Goal: Navigation & Orientation: Understand site structure

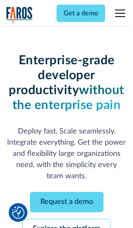
scroll to position [88, 0]
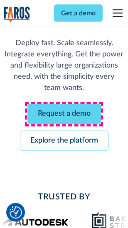
click at [64, 114] on link "Request a demo" at bounding box center [63, 114] width 73 height 20
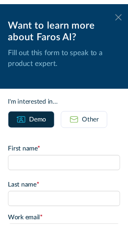
scroll to position [0, 0]
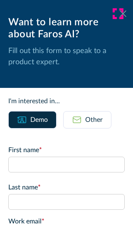
click at [119, 14] on icon at bounding box center [122, 13] width 7 height 6
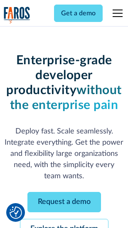
scroll to position [115, 0]
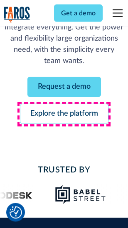
click at [64, 114] on link "Explore the platform" at bounding box center [64, 114] width 88 height 20
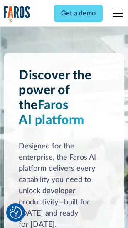
scroll to position [6310, 0]
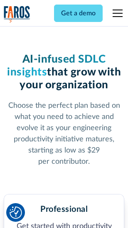
scroll to position [1313, 0]
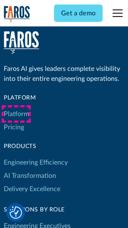
click at [16, 114] on link "Platform" at bounding box center [16, 113] width 25 height 13
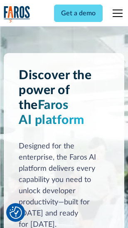
scroll to position [6576, 0]
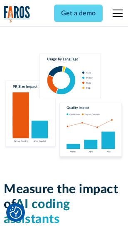
scroll to position [5171, 0]
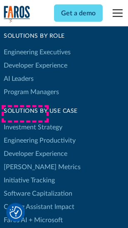
click at [25, 160] on link "[PERSON_NAME] Metrics" at bounding box center [42, 166] width 77 height 13
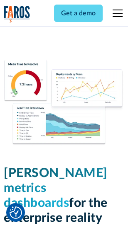
scroll to position [3667, 0]
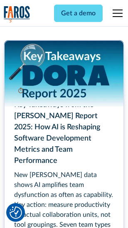
scroll to position [3793, 0]
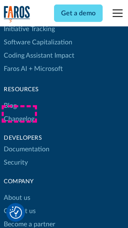
click at [19, 114] on link "Changelog" at bounding box center [19, 118] width 31 height 13
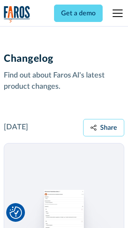
scroll to position [10157, 0]
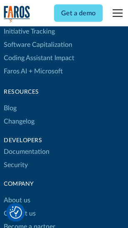
click at [17, 193] on link "About us" at bounding box center [17, 199] width 27 height 13
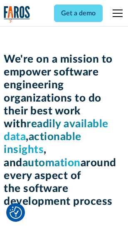
scroll to position [2864, 0]
